Goal: Communication & Community: Ask a question

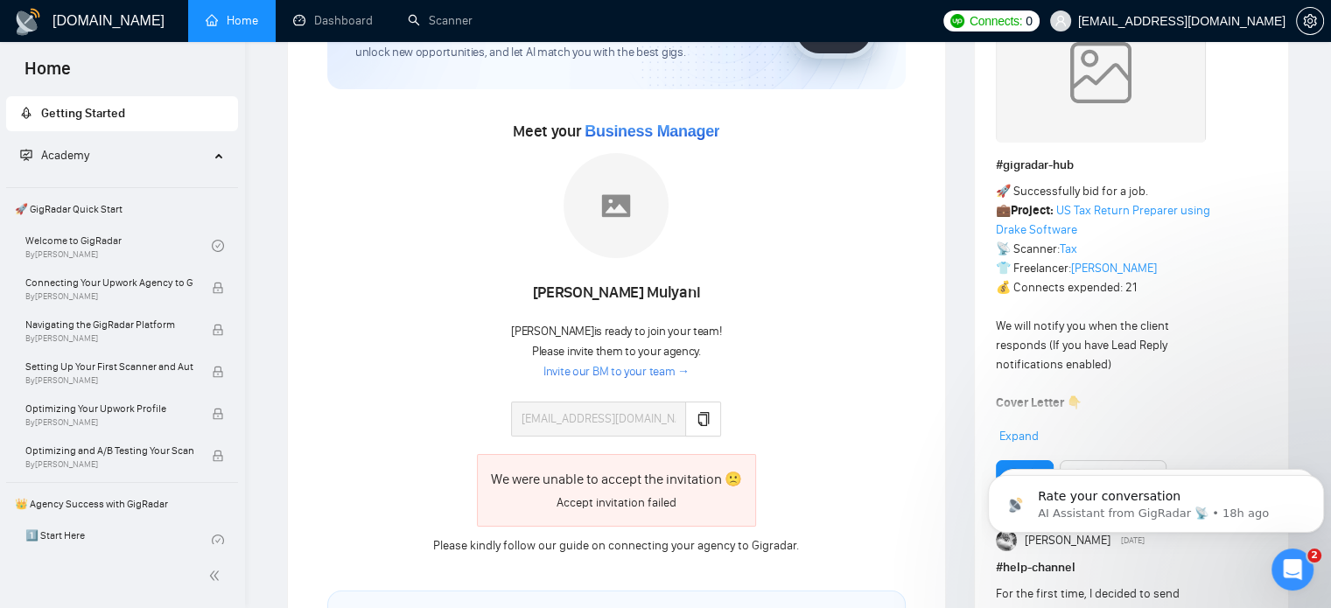
scroll to position [175, 0]
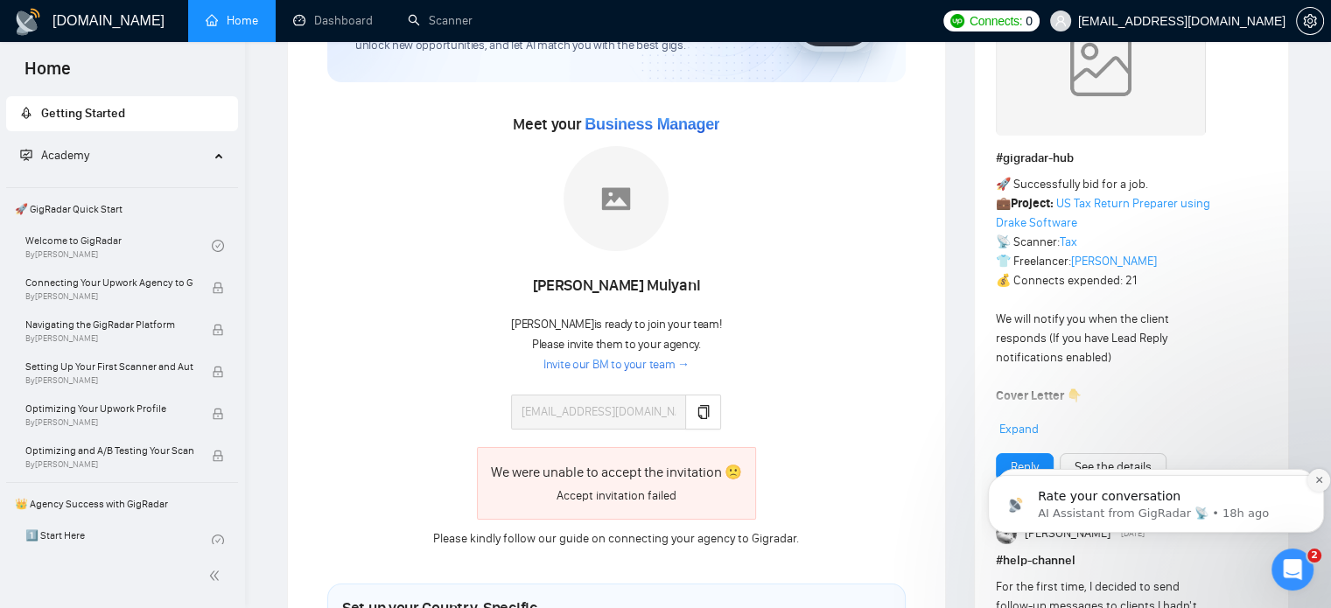
click at [1314, 482] on icon "Dismiss notification" at bounding box center [1319, 480] width 10 height 10
click at [1278, 580] on div "Open Intercom Messenger" at bounding box center [1290, 567] width 58 height 58
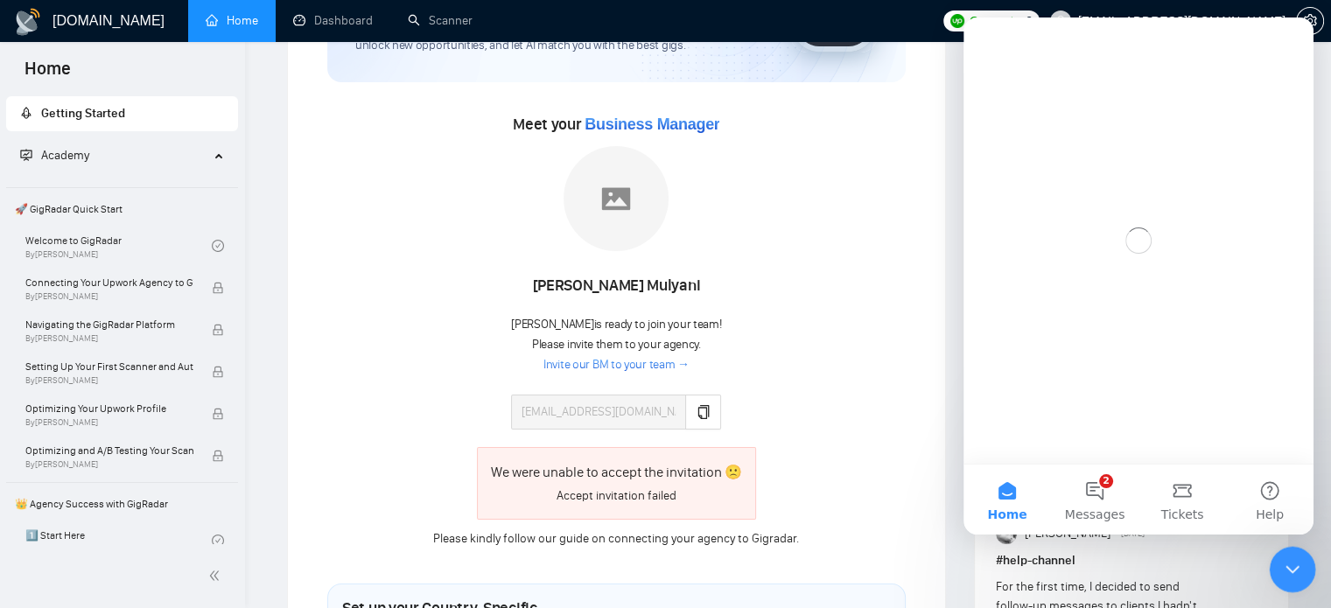
scroll to position [0, 0]
click at [1097, 489] on button "2 Messages" at bounding box center [1094, 500] width 87 height 70
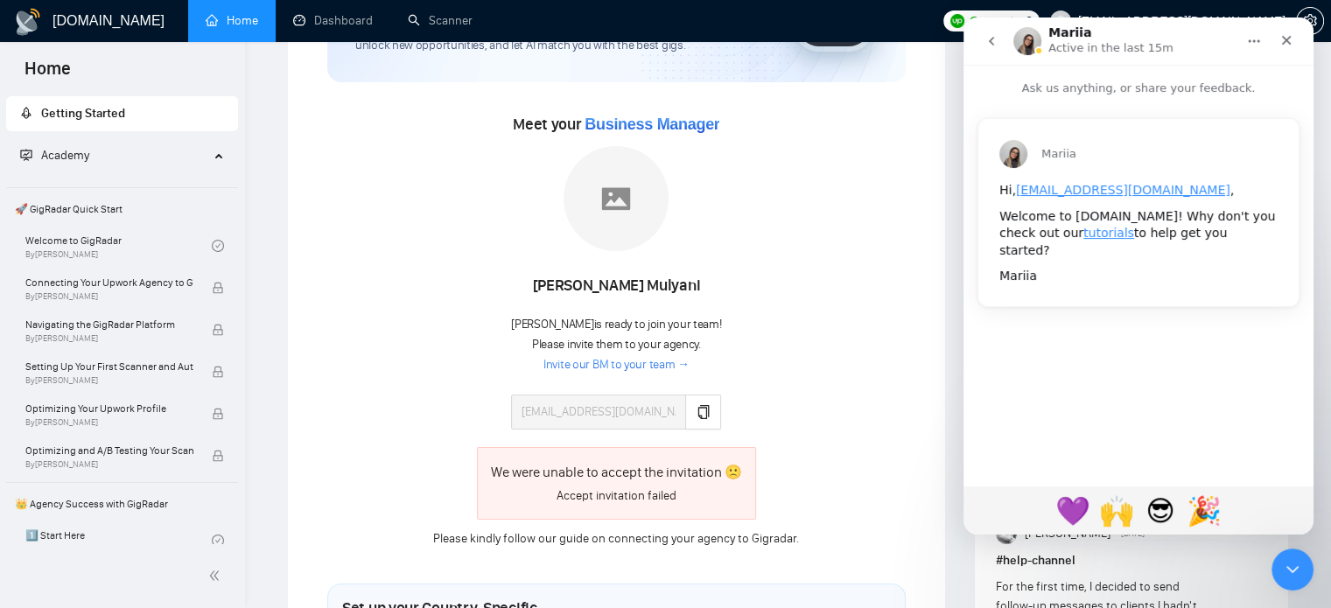
click at [989, 49] on button "go back" at bounding box center [991, 40] width 33 height 33
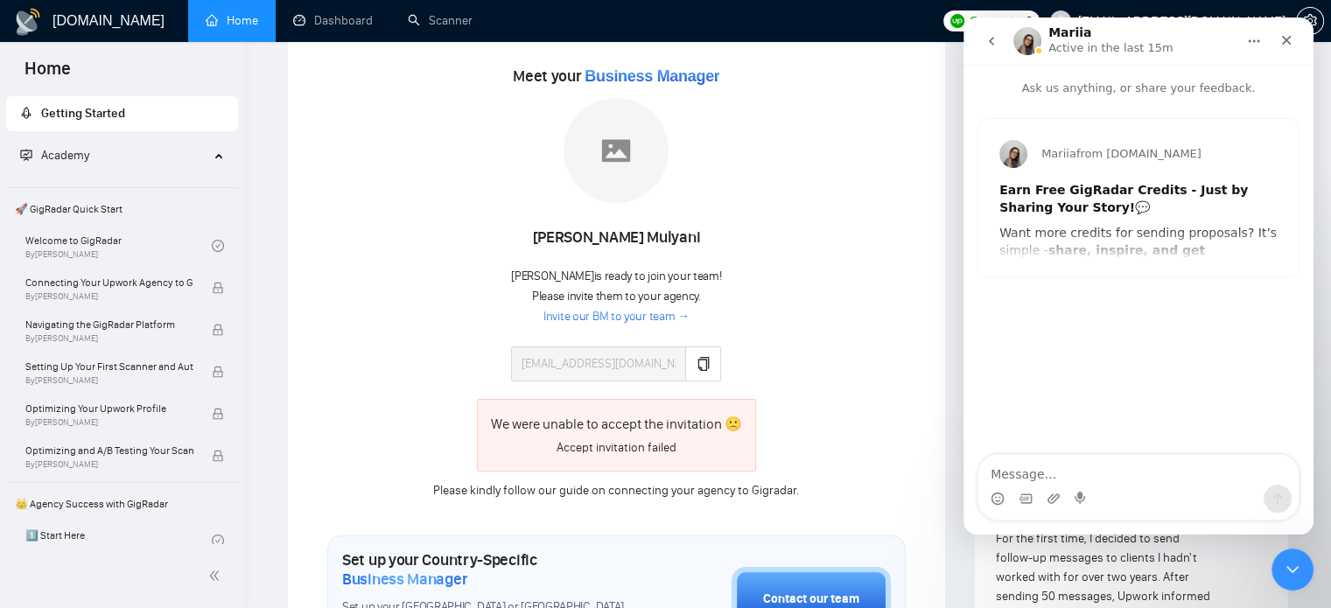
scroll to position [262, 0]
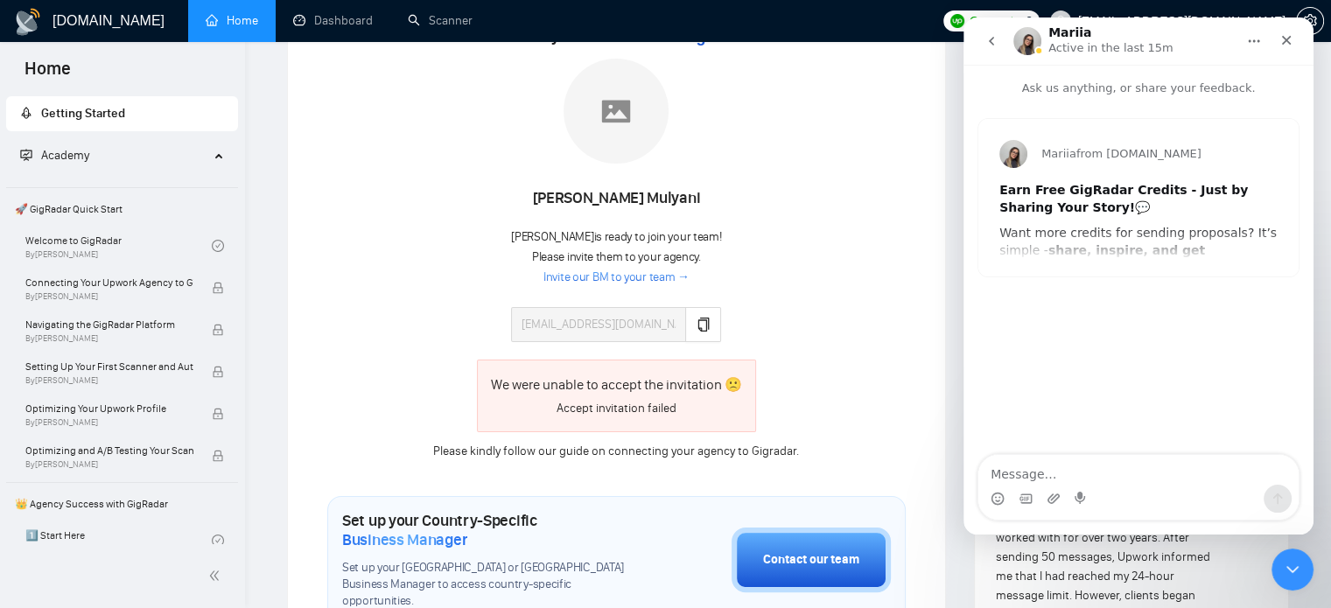
click at [989, 38] on icon "go back" at bounding box center [991, 41] width 14 height 14
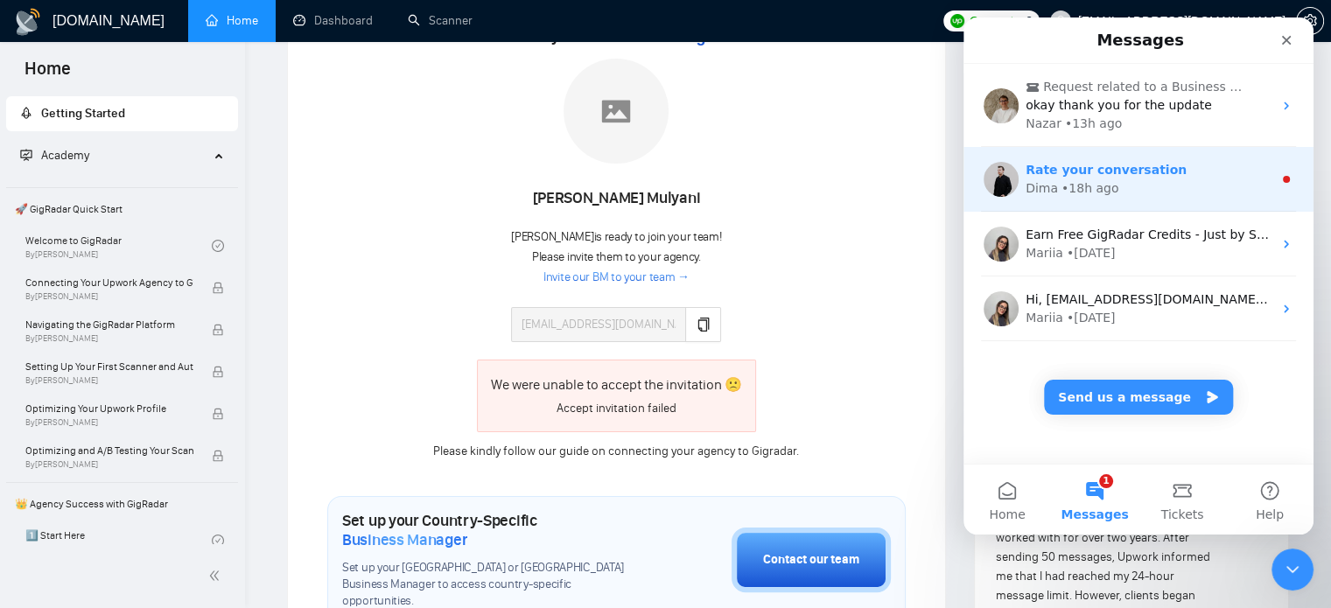
click at [1091, 171] on span "Rate your conversation" at bounding box center [1105, 170] width 161 height 14
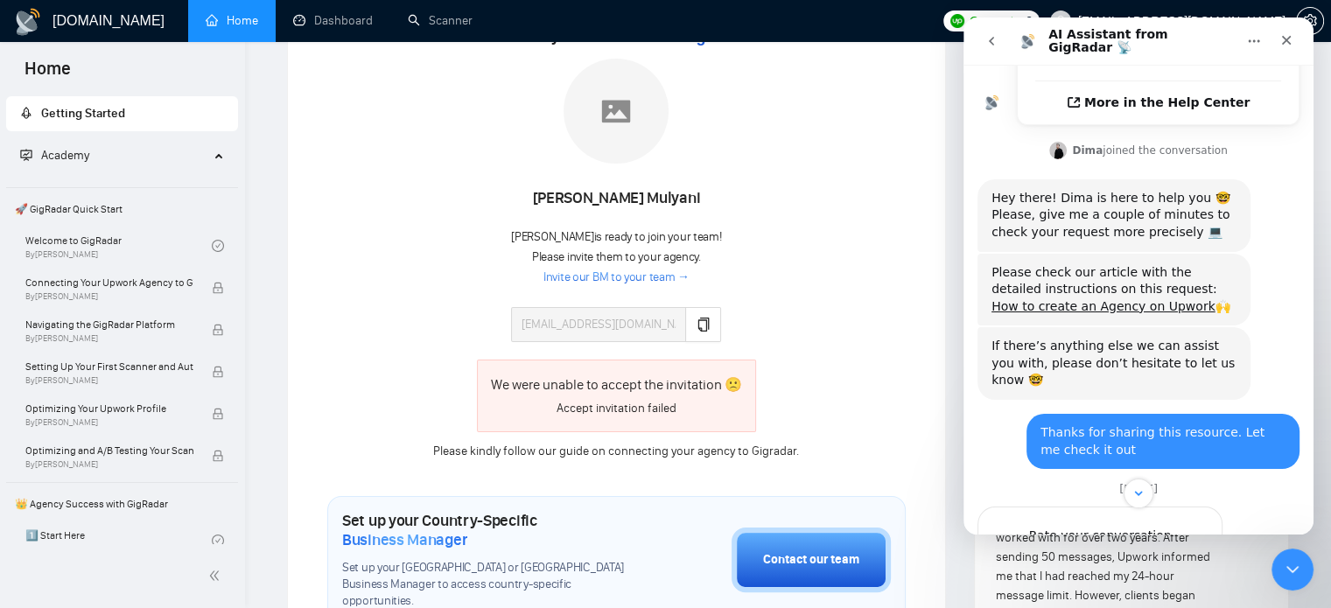
scroll to position [603, 0]
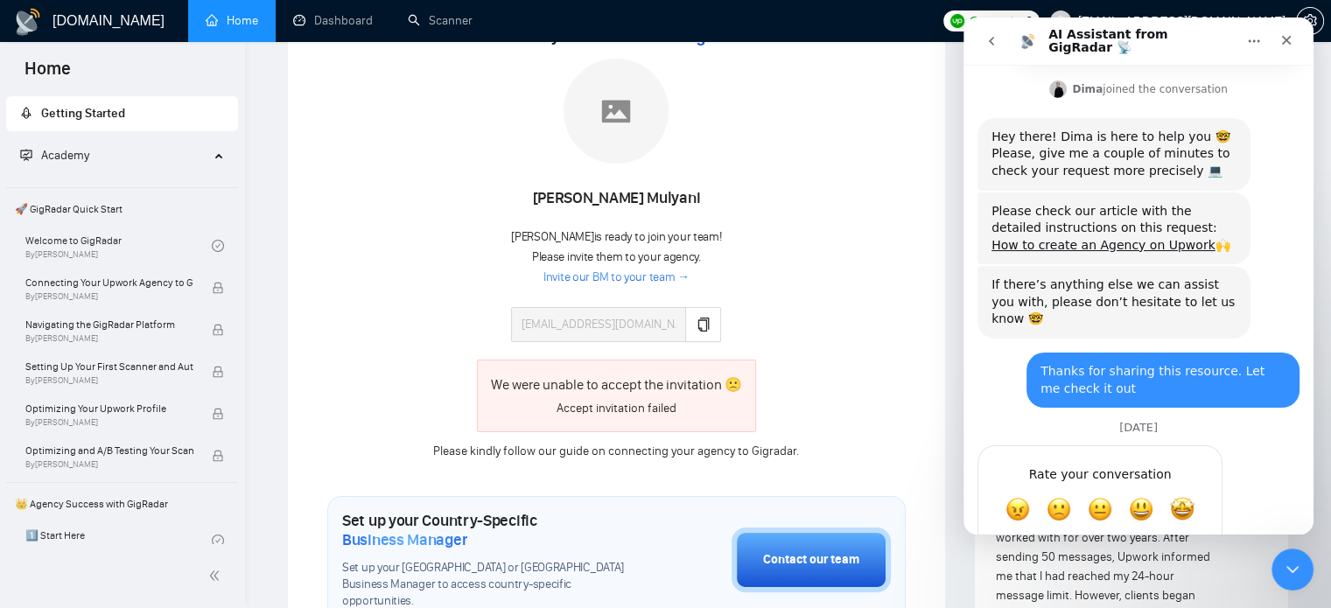
click at [994, 45] on icon "go back" at bounding box center [991, 41] width 14 height 14
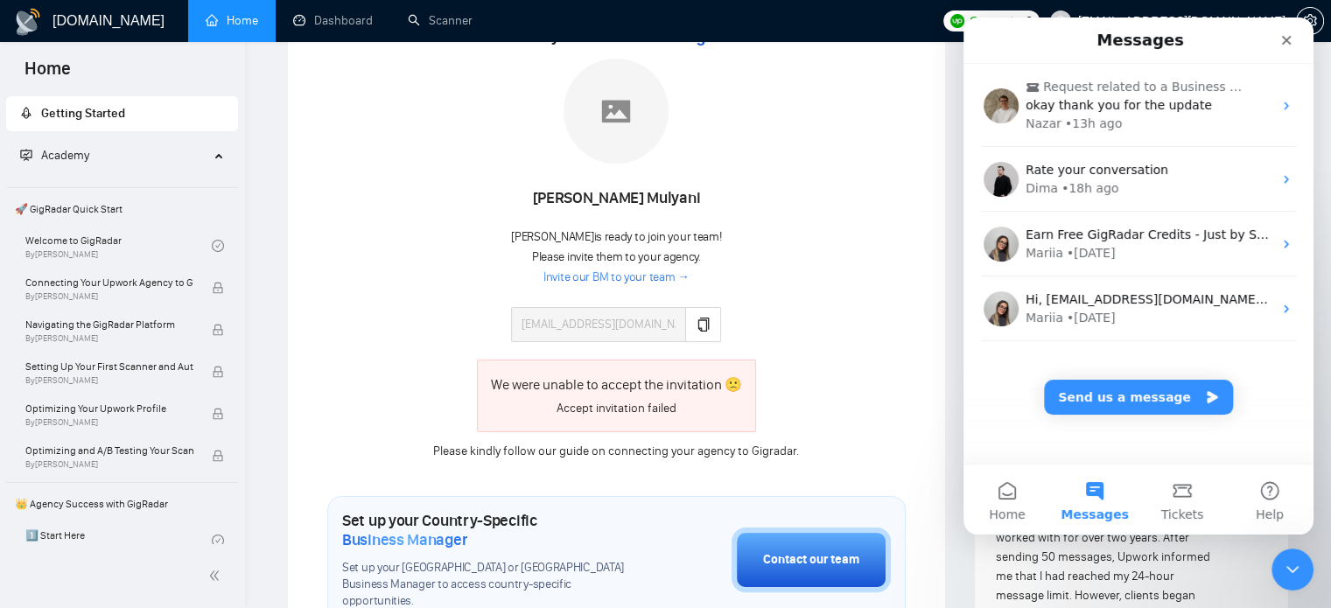
scroll to position [0, 0]
click at [1166, 401] on button "Send us a message" at bounding box center [1138, 397] width 189 height 35
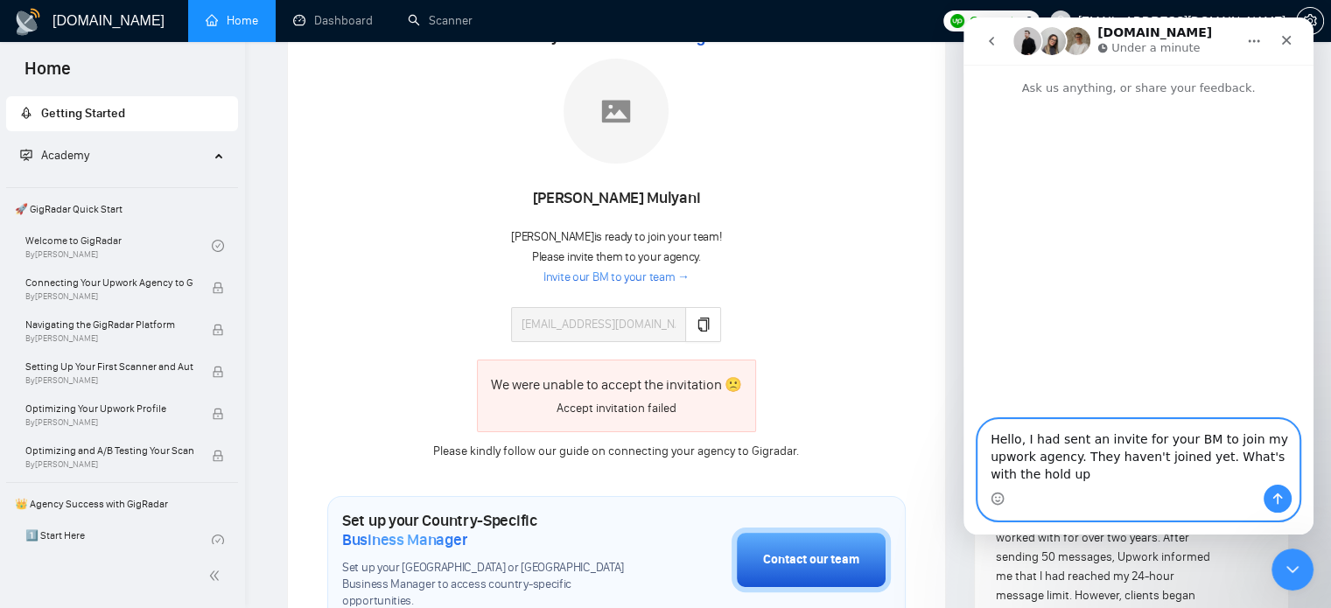
type textarea "Hello, I had sent an invite for your BM to join my upwork agency. They haven't …"
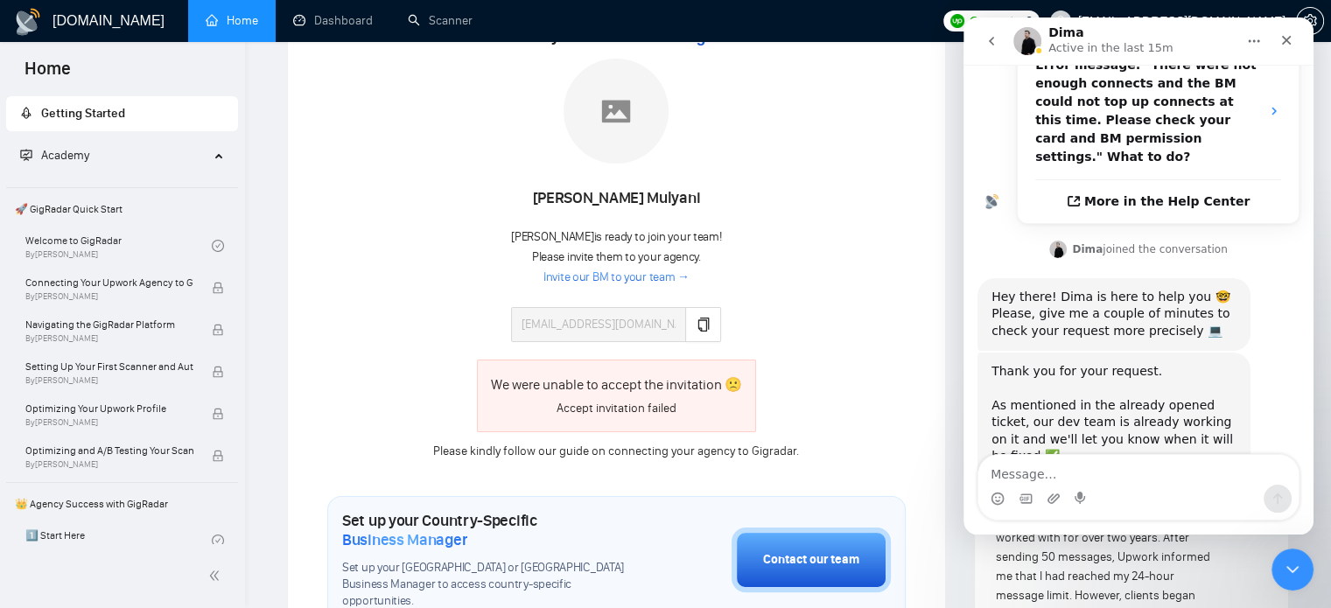
scroll to position [535, 0]
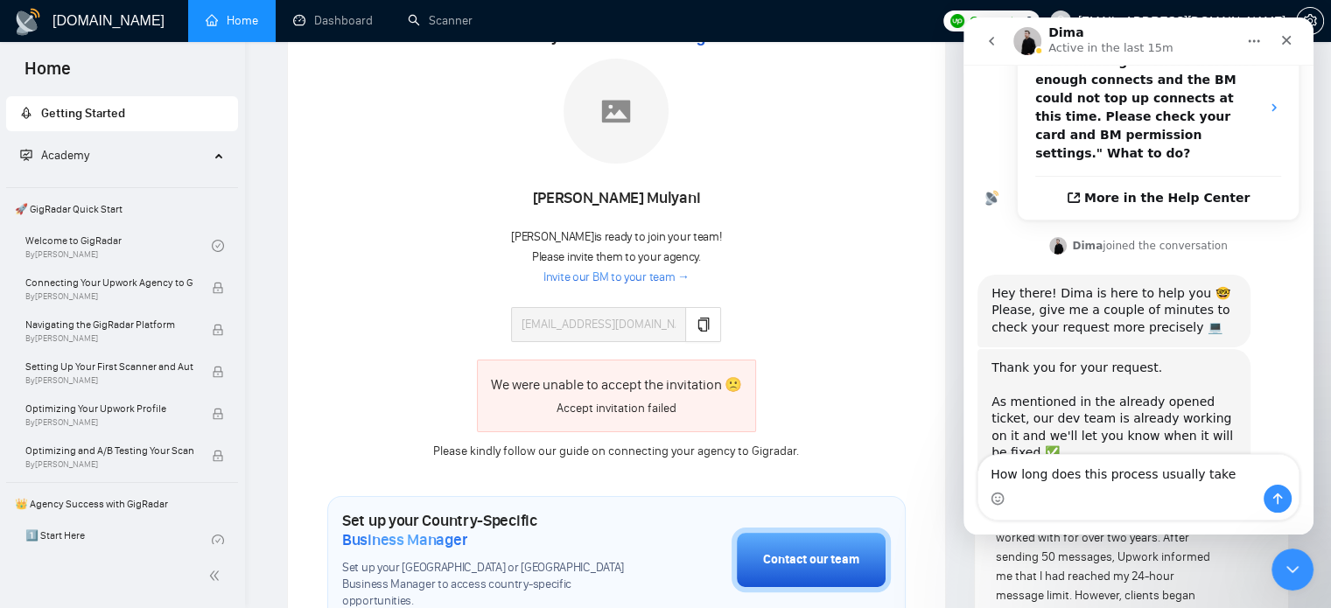
type textarea "How long does this process usually take?"
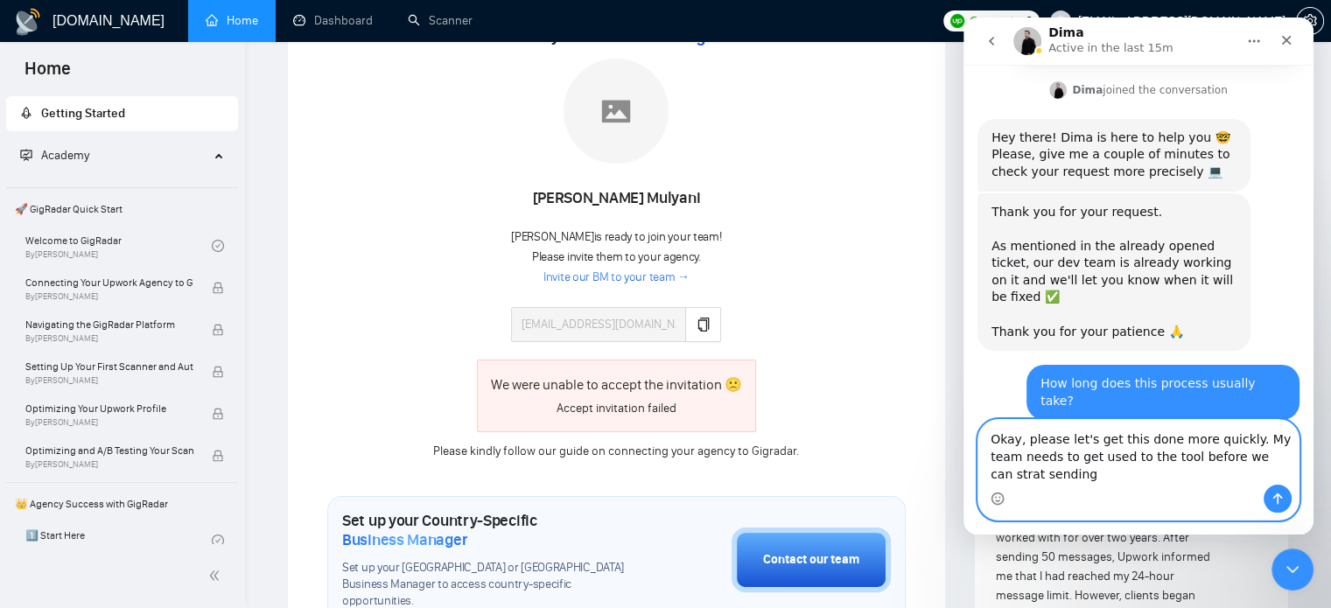
scroll to position [709, 0]
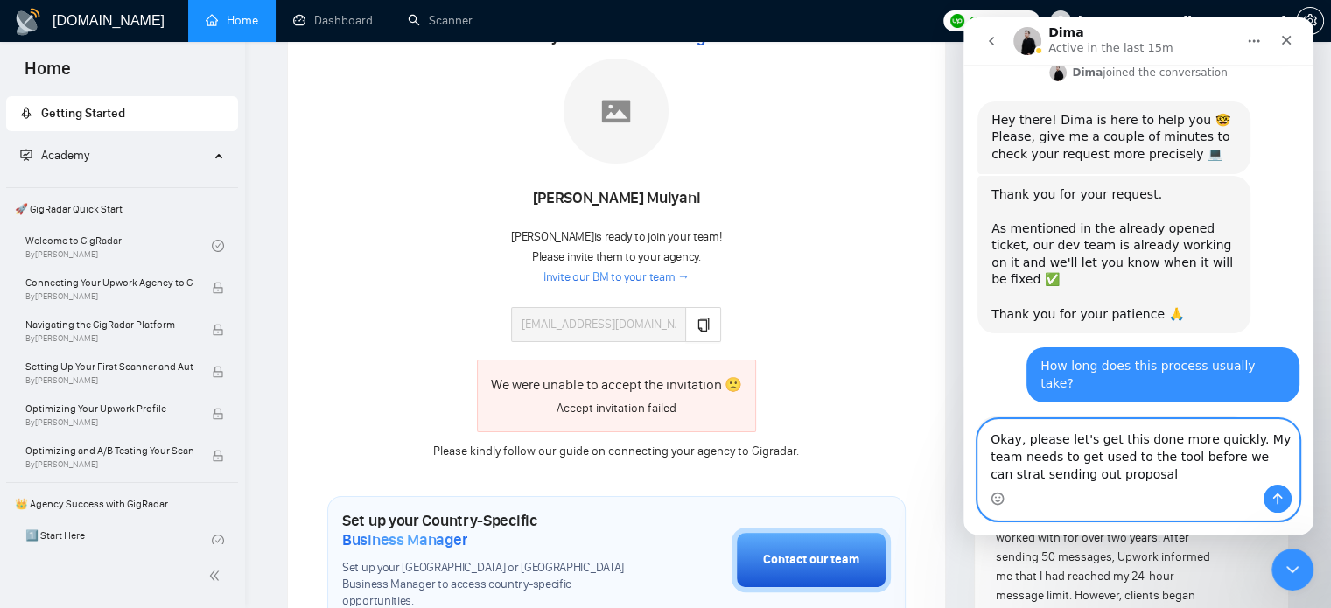
type textarea "Okay, please let's get this done more quickly. My team needs to get used to the…"
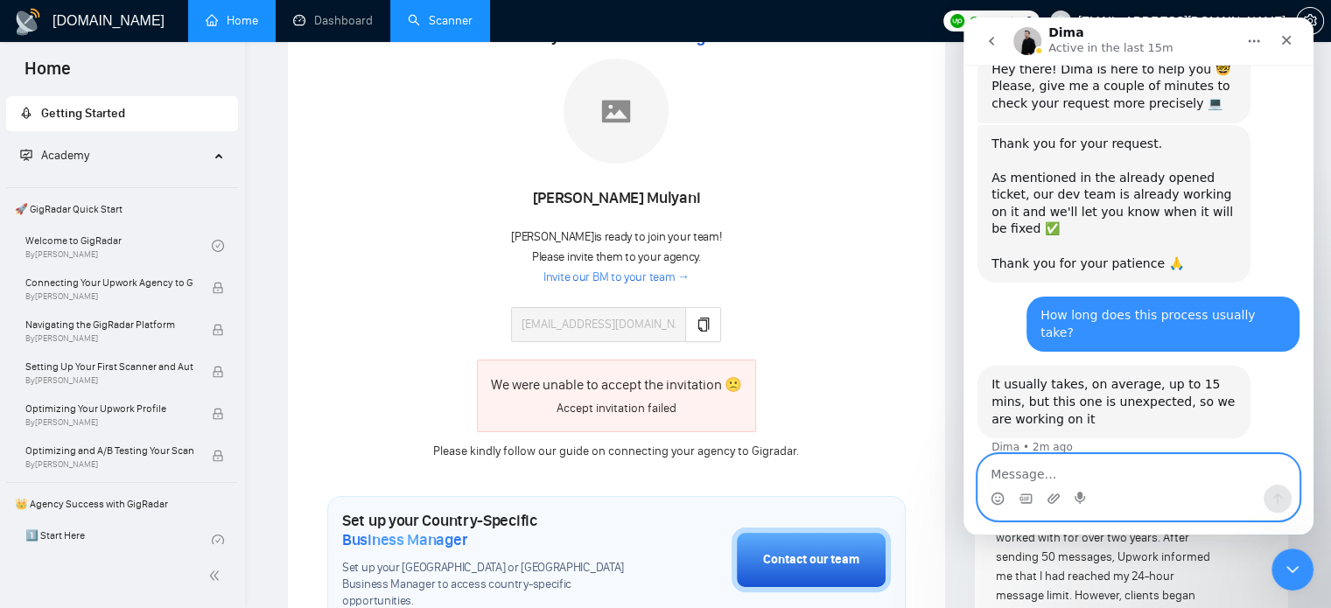
scroll to position [827, 0]
